Goal: Communication & Community: Answer question/provide support

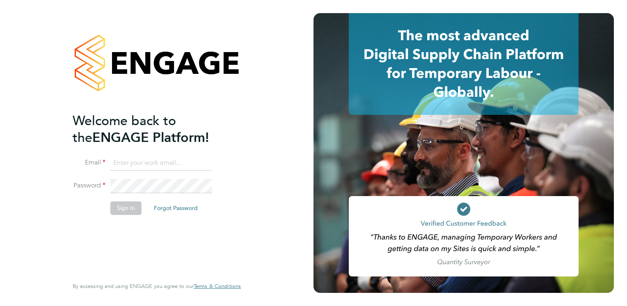
type input "Frank.Pocock@morganhunt.com"
click at [119, 207] on button "Sign In" at bounding box center [125, 207] width 31 height 13
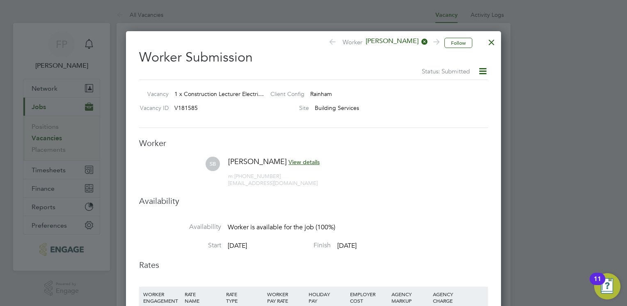
click at [492, 44] on div at bounding box center [491, 40] width 15 height 15
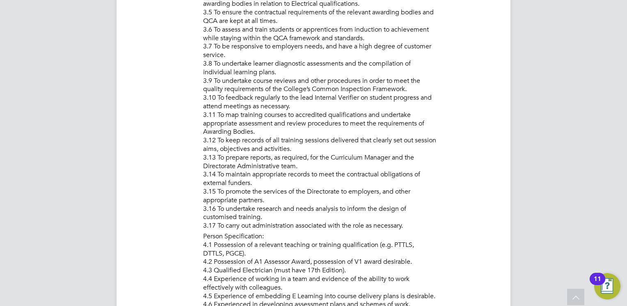
drag, startPoint x: 273, startPoint y: 179, endPoint x: 274, endPoint y: 186, distance: 7.4
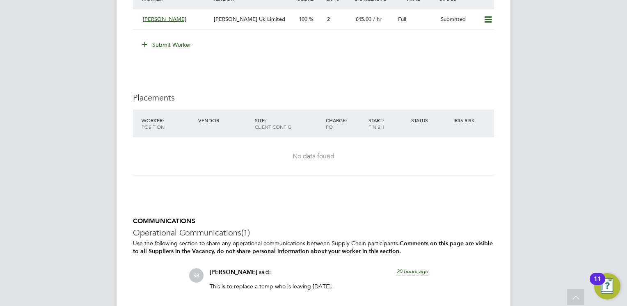
scroll to position [1700, 0]
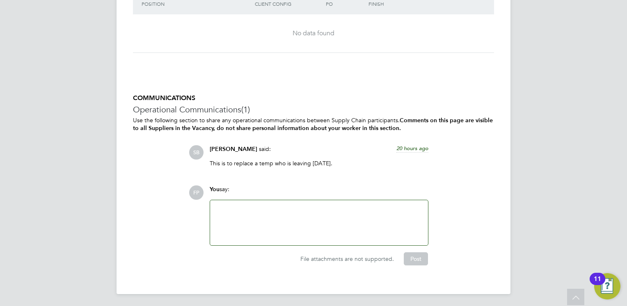
click at [258, 214] on div at bounding box center [319, 222] width 208 height 35
paste div
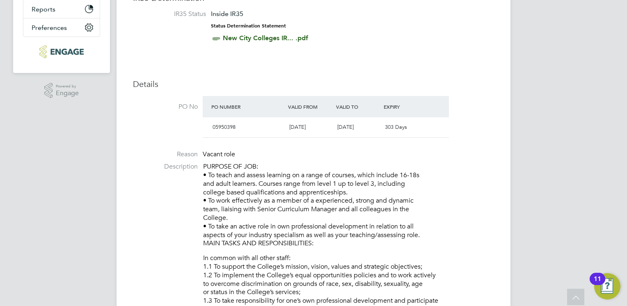
scroll to position [141, 0]
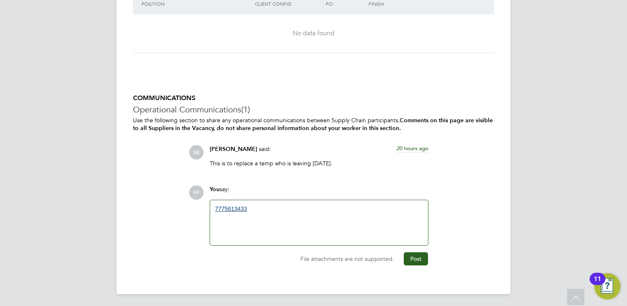
click at [214, 207] on div "7775613433" at bounding box center [319, 222] width 218 height 45
click at [247, 211] on div "7775613433" at bounding box center [319, 222] width 208 height 35
click at [256, 208] on div "07775613433" at bounding box center [319, 222] width 208 height 35
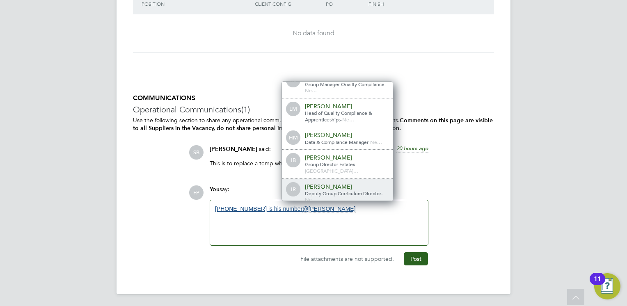
click at [341, 190] on span "Deputy Group Curriculum Director" at bounding box center [343, 193] width 76 height 7
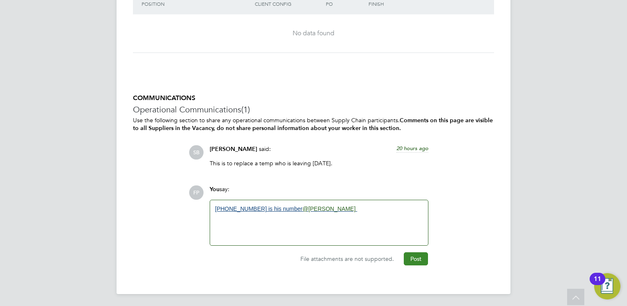
click at [412, 257] on button "Post" at bounding box center [416, 258] width 24 height 13
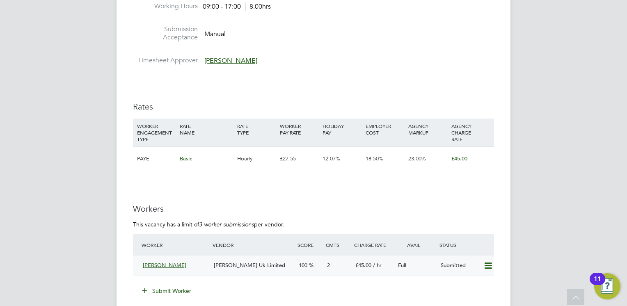
click at [281, 262] on div "[PERSON_NAME] Uk Limited" at bounding box center [252, 266] width 85 height 14
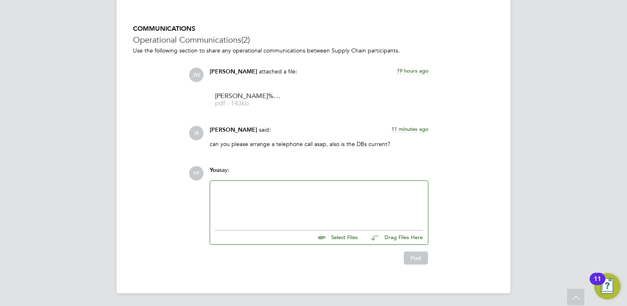
click at [300, 185] on div at bounding box center [319, 203] width 218 height 45
paste div
click at [215, 190] on link "7775613433" at bounding box center [231, 189] width 32 height 7
click at [417, 260] on button "Post" at bounding box center [416, 258] width 24 height 13
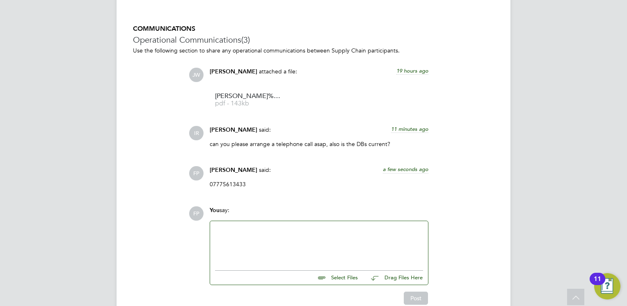
click at [274, 236] on div at bounding box center [319, 243] width 208 height 35
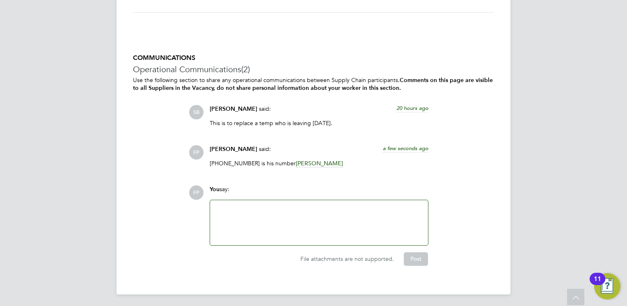
click at [259, 147] on span "said:" at bounding box center [265, 148] width 12 height 7
click at [249, 161] on p "07775613433 is his number Ian Rist" at bounding box center [319, 163] width 219 height 7
drag, startPoint x: 207, startPoint y: 147, endPoint x: 250, endPoint y: 145, distance: 43.5
click at [210, 146] on div "Frank Pocock said: a few seconds ago 07775613433 is his number Ian Rist Show mo…" at bounding box center [319, 159] width 227 height 28
click at [272, 146] on div "Frank Pocock said: a few seconds ago" at bounding box center [319, 152] width 219 height 14
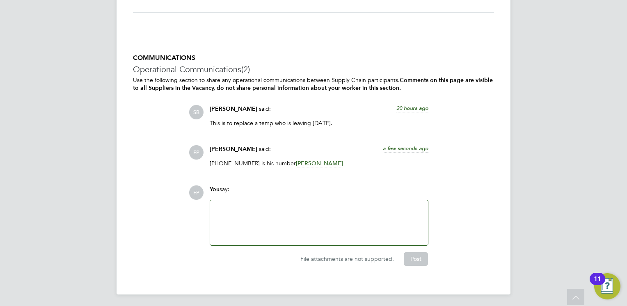
click at [263, 147] on div "Frank Pocock said: a few seconds ago" at bounding box center [319, 152] width 219 height 14
click at [188, 151] on div "COMMUNICATIONS Operational Communications (2) Use the following section to shar…" at bounding box center [313, 160] width 361 height 212
click at [224, 151] on div "Frank Pocock said: a few seconds ago" at bounding box center [319, 152] width 219 height 14
click at [237, 146] on span "[PERSON_NAME]" at bounding box center [234, 149] width 48 height 7
drag, startPoint x: 237, startPoint y: 146, endPoint x: 277, endPoint y: 150, distance: 40.4
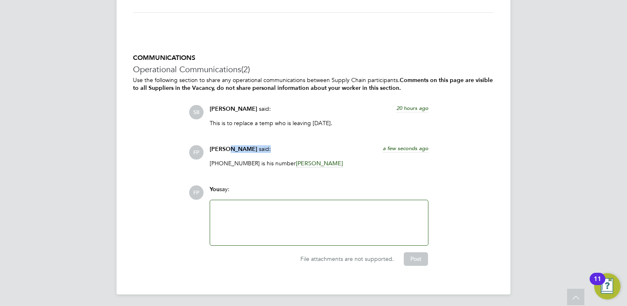
click at [277, 150] on div "Frank Pocock said: a few seconds ago" at bounding box center [319, 152] width 219 height 14
drag, startPoint x: 277, startPoint y: 150, endPoint x: 327, endPoint y: 163, distance: 51.0
click at [327, 163] on p "07775613433 is his number Ian Rist" at bounding box center [319, 163] width 219 height 7
drag, startPoint x: 327, startPoint y: 163, endPoint x: 201, endPoint y: 162, distance: 125.2
click at [201, 162] on div "FP Frank Pocock said: a few seconds ago 07775613433 is his number Ian Rist Show…" at bounding box center [341, 159] width 305 height 28
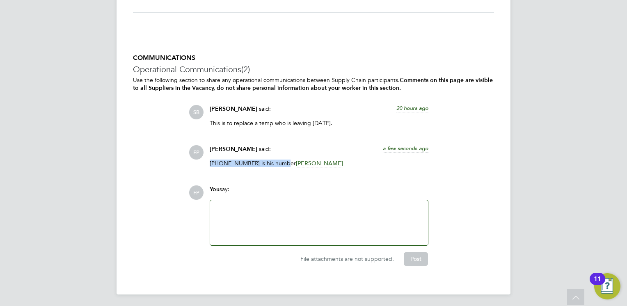
drag, startPoint x: 201, startPoint y: 162, endPoint x: 222, endPoint y: 159, distance: 20.3
click at [330, 165] on p "07775613433 is his number Ian Rist" at bounding box center [319, 163] width 219 height 7
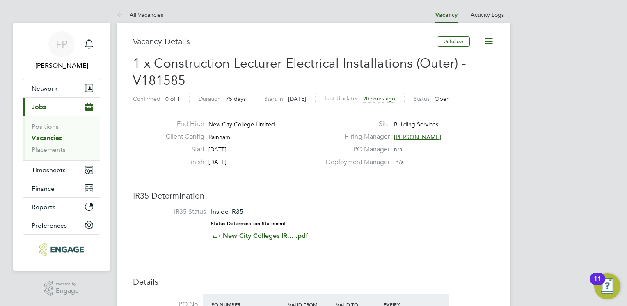
click at [492, 38] on icon at bounding box center [489, 41] width 10 height 10
click at [396, 218] on li "IR35 Status Inside IR35 Status Determination Statement New City Colleges IR... …" at bounding box center [313, 226] width 345 height 36
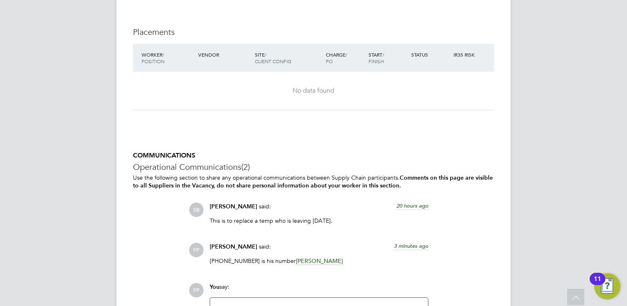
scroll to position [1740, 0]
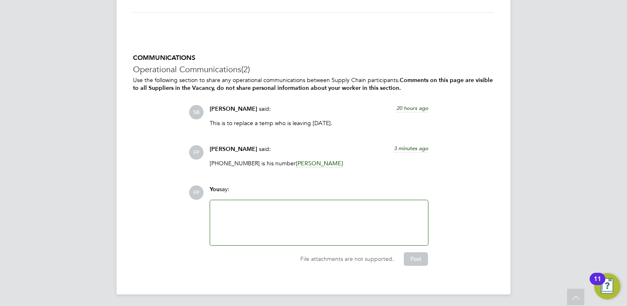
click at [221, 150] on span "[PERSON_NAME]" at bounding box center [234, 149] width 48 height 7
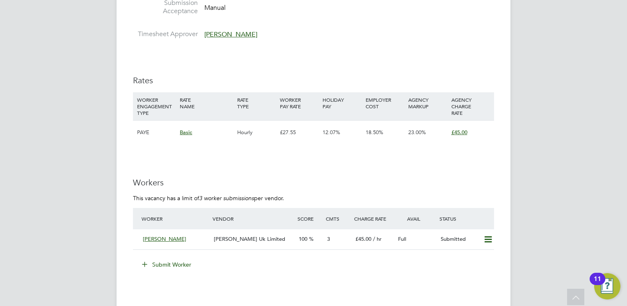
scroll to position [1371, 0]
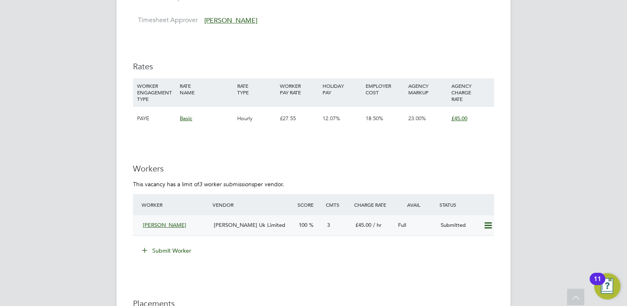
click at [235, 223] on span "[PERSON_NAME] Uk Limited" at bounding box center [249, 225] width 71 height 7
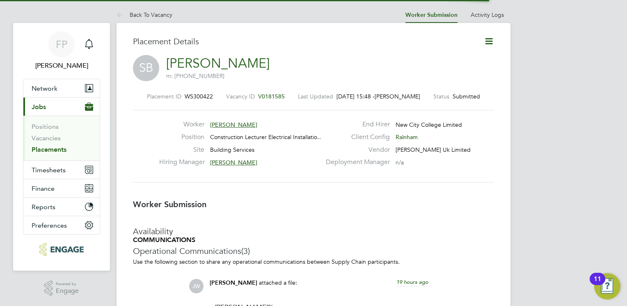
scroll to position [8, 133]
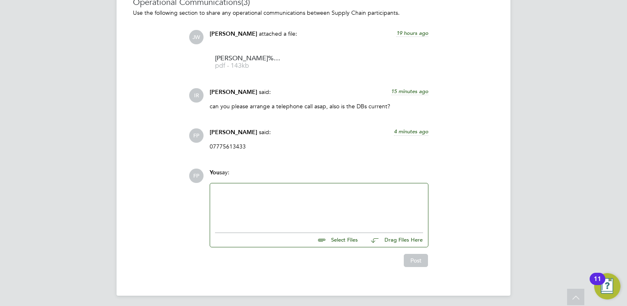
click at [301, 220] on div at bounding box center [319, 205] width 208 height 35
click at [422, 267] on button "Post" at bounding box center [416, 260] width 24 height 13
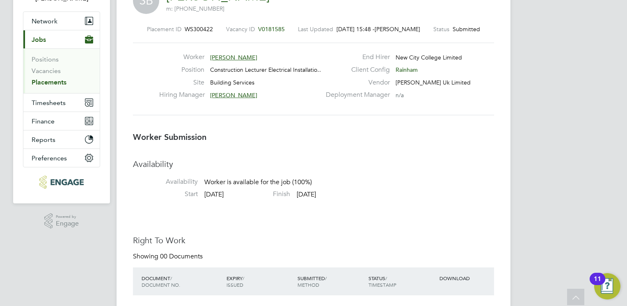
scroll to position [0, 0]
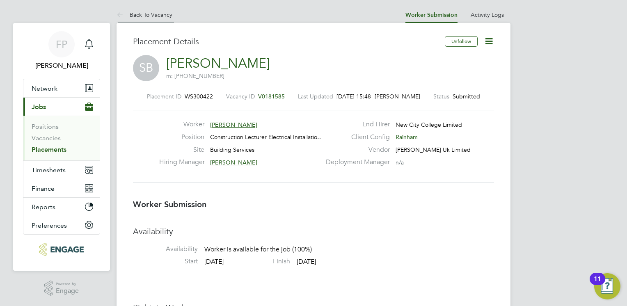
click at [119, 10] on icon at bounding box center [122, 15] width 10 height 10
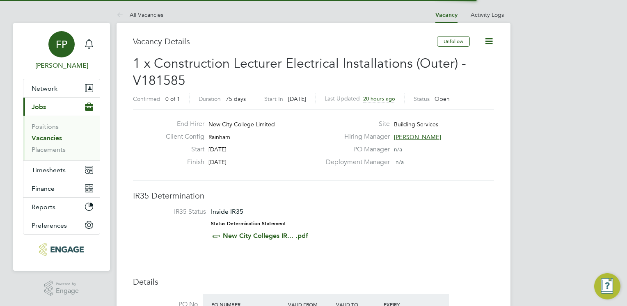
scroll to position [24, 57]
click at [57, 108] on button "Current page: Jobs" at bounding box center [61, 107] width 76 height 18
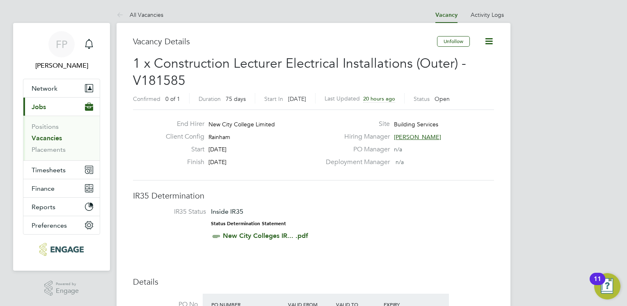
click at [39, 137] on link "Vacancies" at bounding box center [47, 138] width 30 height 8
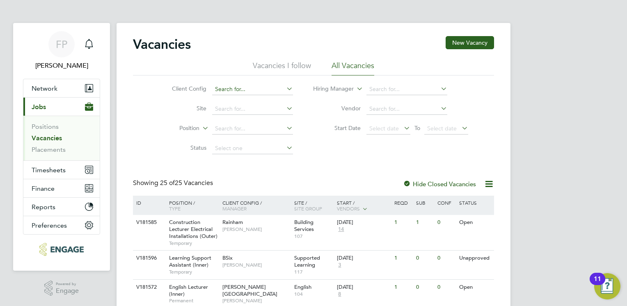
click at [245, 85] on input at bounding box center [252, 89] width 81 height 11
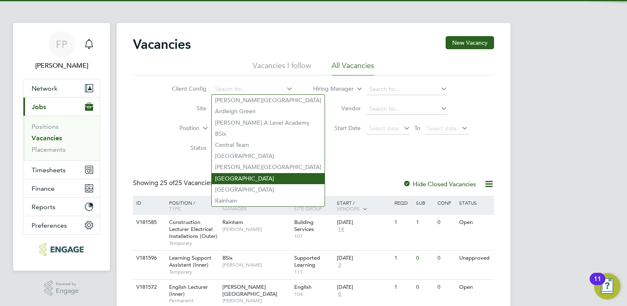
click at [244, 173] on li "Havering Sixth Form Campus" at bounding box center [268, 178] width 113 height 11
type input "Havering Sixth Form Campus"
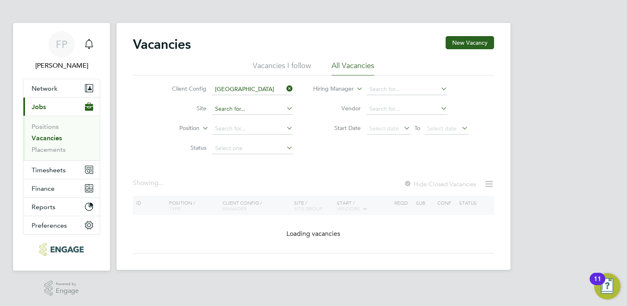
drag, startPoint x: 244, startPoint y: 173, endPoint x: 242, endPoint y: 110, distance: 63.6
click at [244, 161] on div "Vacancies New Vacancy Vacancies I follow All Vacancies Client Config Havering S…" at bounding box center [314, 146] width 394 height 247
click at [241, 89] on input at bounding box center [252, 89] width 81 height 11
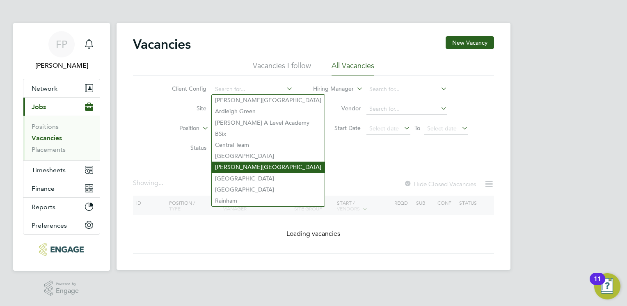
click at [243, 165] on li "Hackney Campus" at bounding box center [268, 167] width 113 height 11
type input "Hackney Campus"
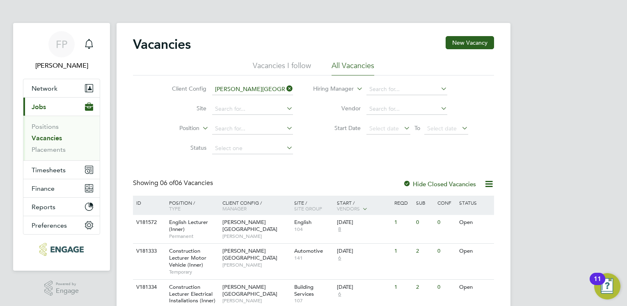
scroll to position [41, 0]
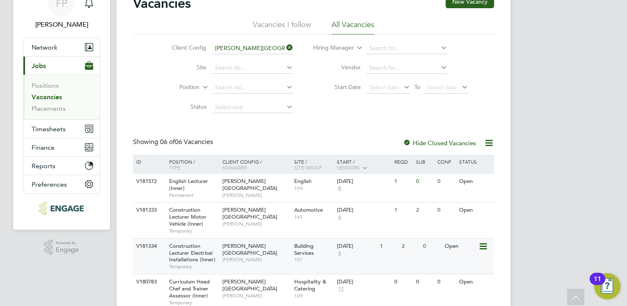
click at [196, 253] on span "Construction Lecturer Electrical Installations (Inner)" at bounding box center [192, 252] width 46 height 21
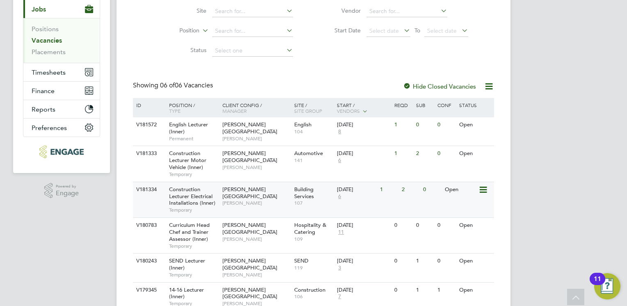
scroll to position [132, 0]
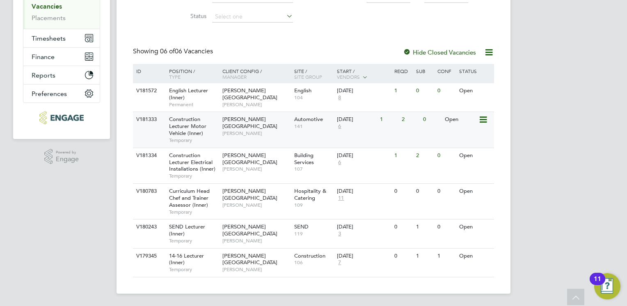
click at [210, 130] on div "Construction Lecturer Motor Vehicle (Inner) Temporary" at bounding box center [191, 129] width 57 height 35
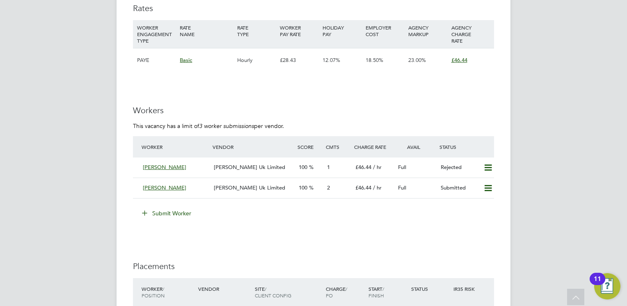
scroll to position [1477, 0]
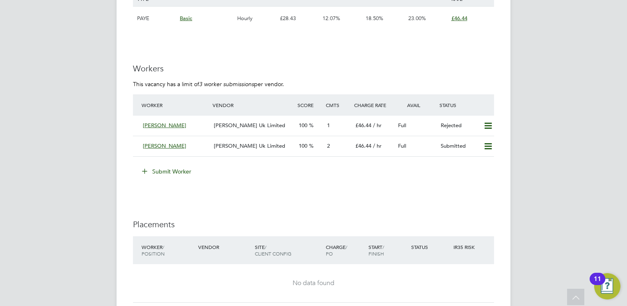
click at [178, 169] on button "Submit Worker" at bounding box center [167, 171] width 62 height 13
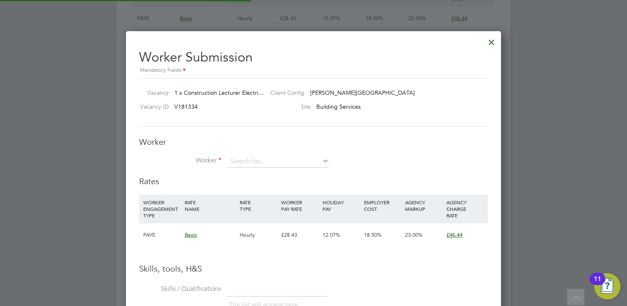
scroll to position [12, 213]
click at [272, 158] on input at bounding box center [278, 162] width 101 height 12
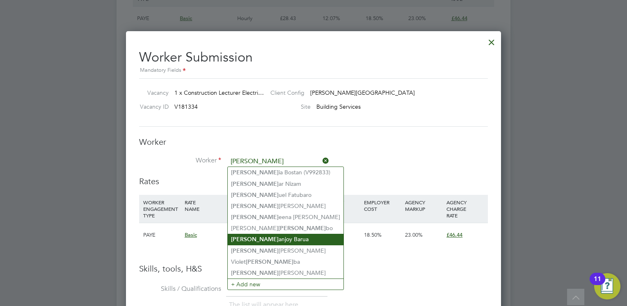
click at [272, 236] on li "Sam anjoy Barua" at bounding box center [286, 239] width 116 height 11
type input "[PERSON_NAME]"
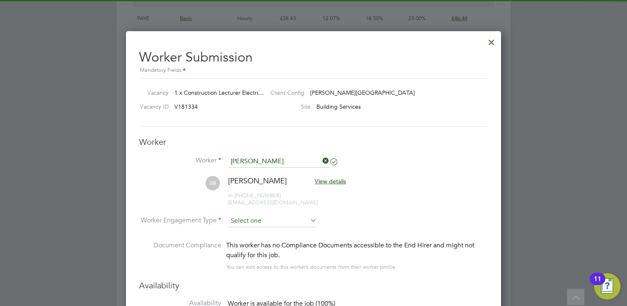
click at [277, 224] on input at bounding box center [272, 221] width 89 height 12
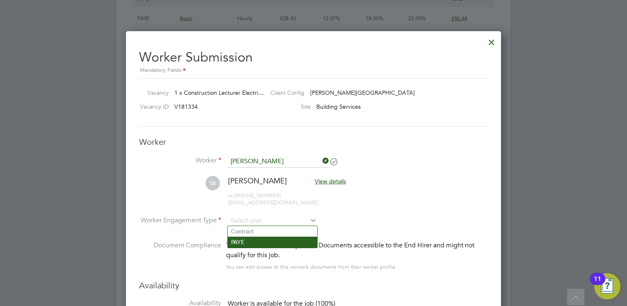
click at [276, 240] on li "PAYE" at bounding box center [272, 242] width 89 height 11
type input "PAYE"
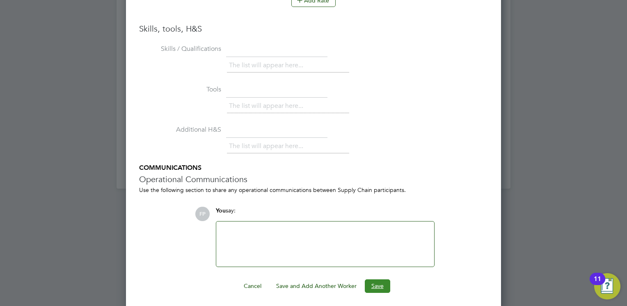
click at [375, 285] on button "Save" at bounding box center [377, 285] width 25 height 13
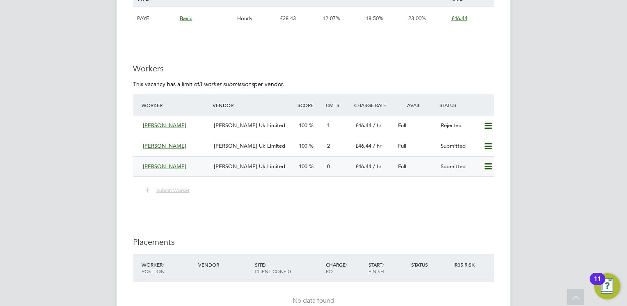
click at [278, 173] on div "Samanjoy Barua Morgan Hunt Uk Limited 100 0 £46.44 / hr Full Submitted" at bounding box center [313, 166] width 361 height 21
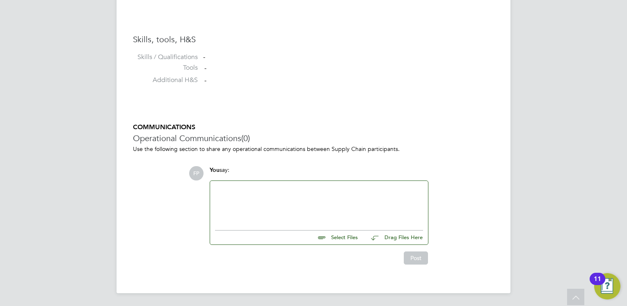
click at [353, 240] on input "file" at bounding box center [361, 236] width 123 height 11
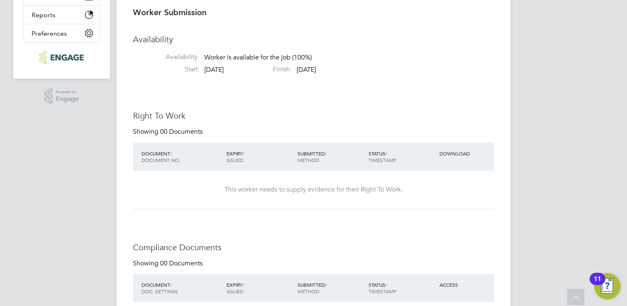
type input "C:\fakepath\Samanjoy Barua - MH CV.cleaned.pdf"
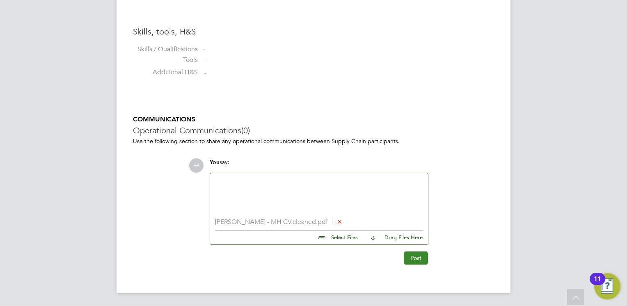
click at [411, 256] on button "Post" at bounding box center [416, 258] width 24 height 13
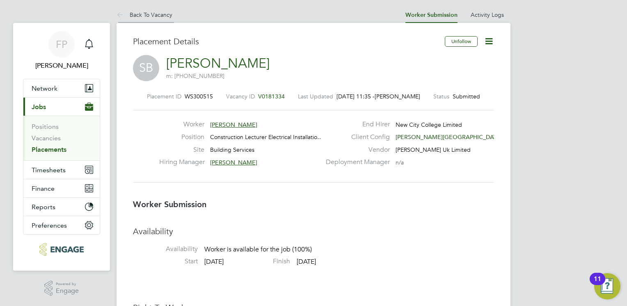
click at [123, 14] on icon at bounding box center [122, 15] width 10 height 10
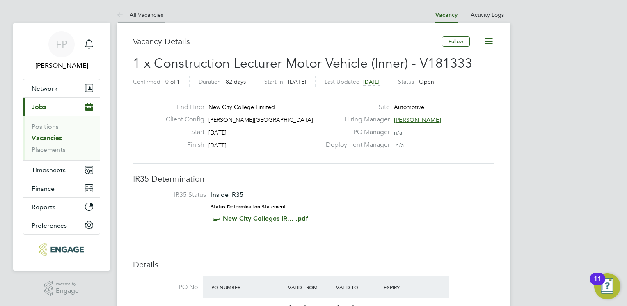
click at [126, 13] on icon at bounding box center [122, 15] width 10 height 10
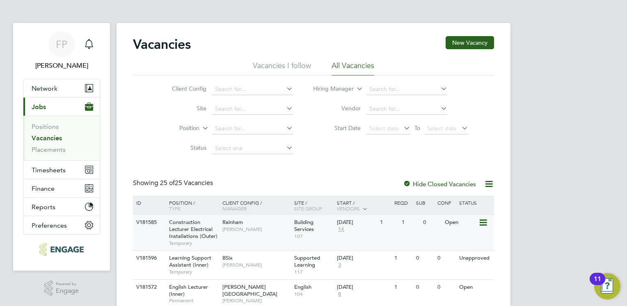
click at [217, 231] on div "Construction Lecturer Electrical Installations (Outer) Temporary" at bounding box center [191, 232] width 57 height 35
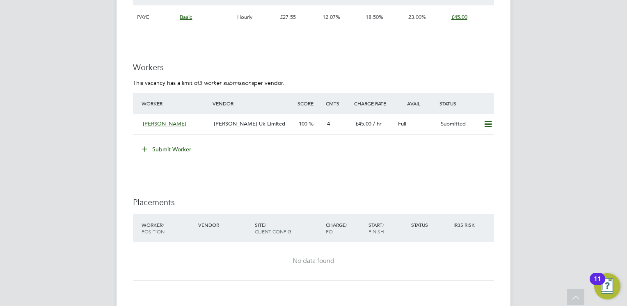
scroll to position [1477, 0]
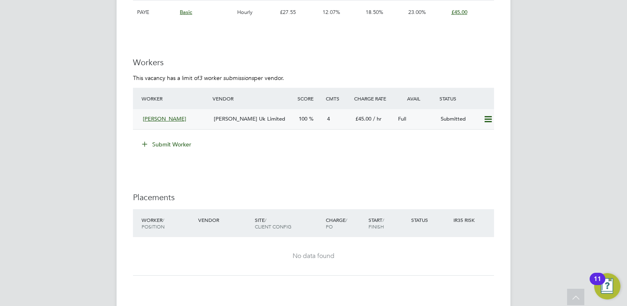
click at [321, 124] on div "100" at bounding box center [309, 119] width 28 height 14
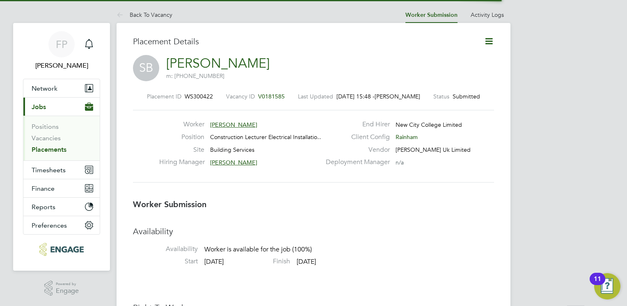
scroll to position [4, 4]
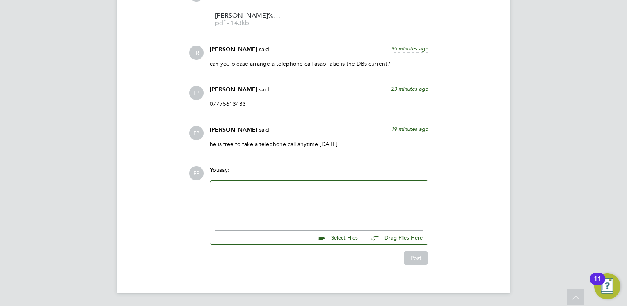
click at [286, 191] on div at bounding box center [319, 203] width 208 height 35
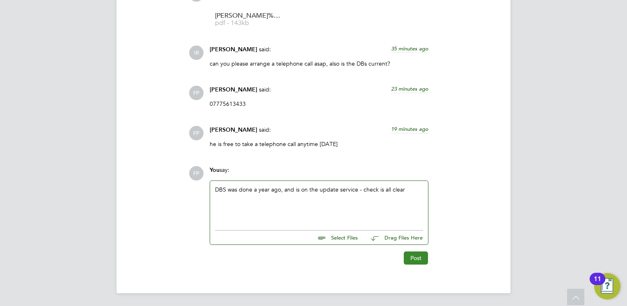
click at [416, 260] on button "Post" at bounding box center [416, 258] width 24 height 13
